Goal: Check status

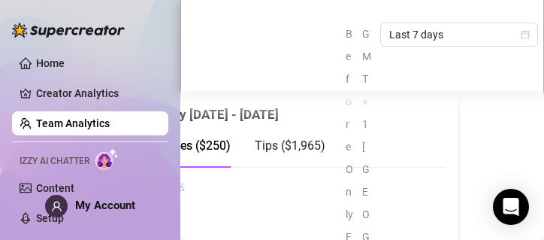
scroll to position [586, 68]
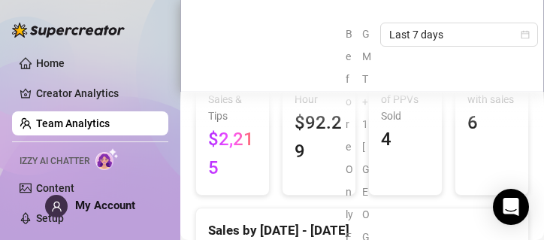
scroll to position [471, 0]
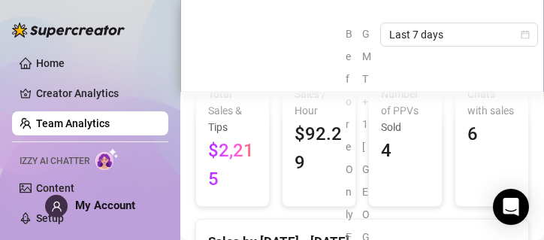
scroll to position [460, 0]
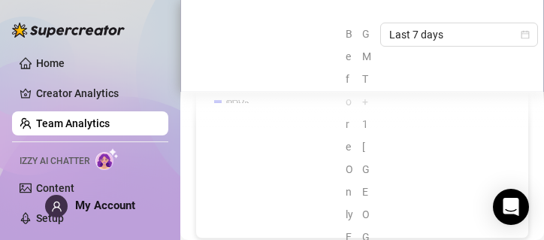
scroll to position [1105, -2]
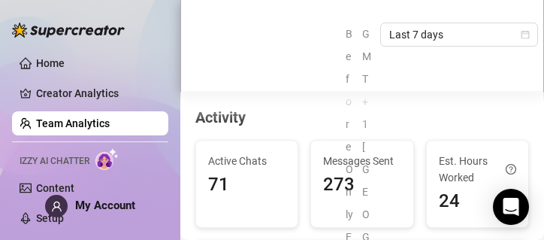
scroll to position [802, 0]
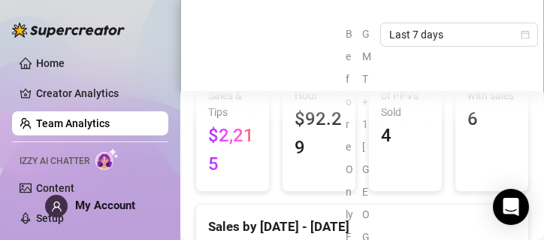
scroll to position [475, 0]
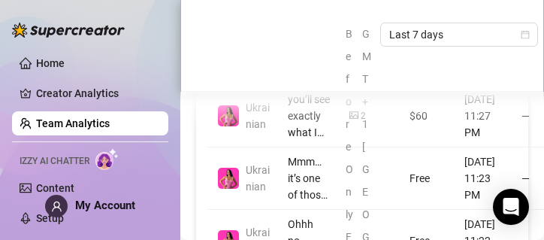
scroll to position [2083, 0]
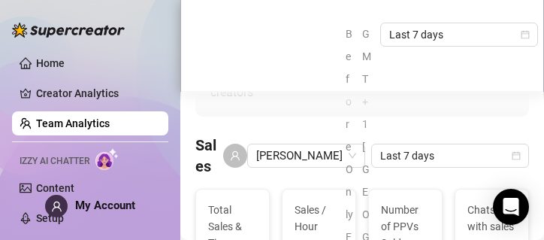
scroll to position [341, 0]
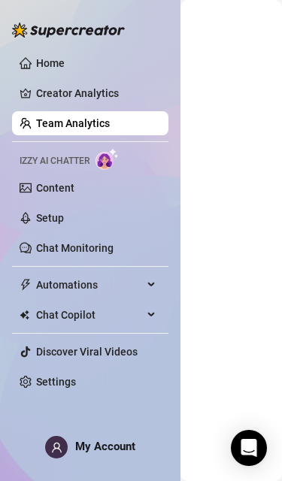
scroll to position [0, 228]
